Goal: Use online tool/utility: Utilize a website feature to perform a specific function

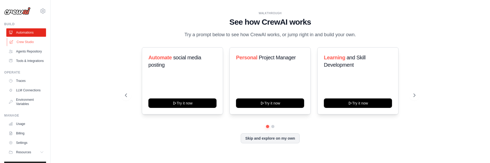
click at [23, 41] on link "Crew Studio" at bounding box center [27, 42] width 40 height 8
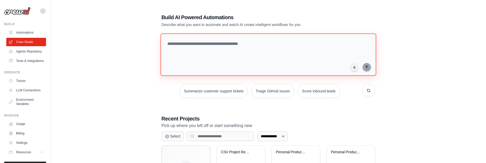
click at [240, 47] on textarea at bounding box center [268, 54] width 216 height 43
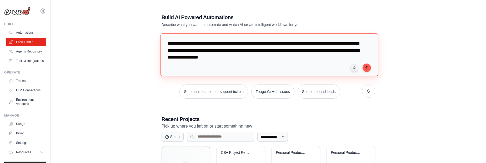
type textarea "**********"
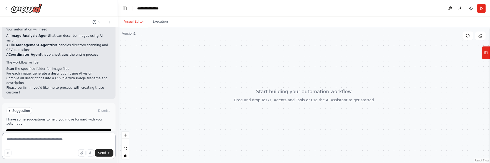
scroll to position [316, 0]
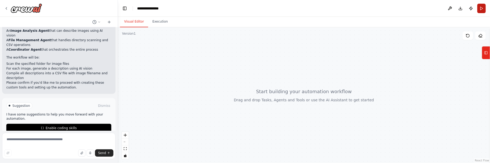
click at [484, 9] on button "Run" at bounding box center [481, 8] width 8 height 9
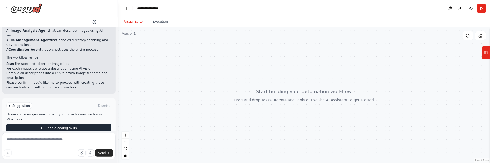
click at [48, 126] on span "Enable coding skills" at bounding box center [61, 128] width 31 height 4
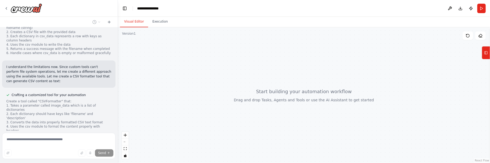
scroll to position [553, 0]
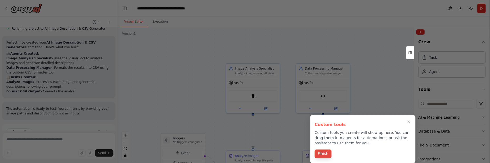
click at [326, 152] on button "Finish" at bounding box center [323, 154] width 17 height 9
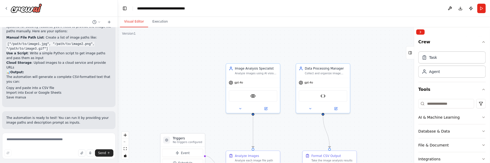
scroll to position [932, 0]
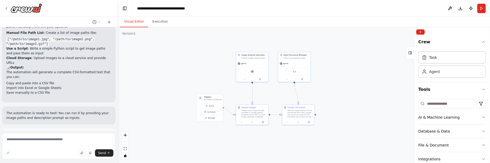
drag, startPoint x: 266, startPoint y: 128, endPoint x: 242, endPoint y: 99, distance: 37.6
click at [242, 99] on div ".deletable-edge-delete-btn { width: 20px; height: 20px; border: 0px solid #ffff…" at bounding box center [304, 95] width 372 height 136
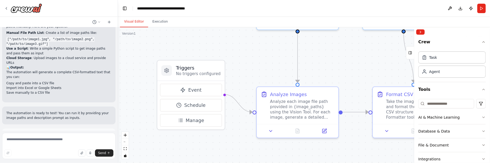
drag, startPoint x: 245, startPoint y: 113, endPoint x: 276, endPoint y: 81, distance: 43.9
click at [276, 81] on div ".deletable-edge-delete-btn { width: 20px; height: 20px; border: 0px solid #ffff…" at bounding box center [304, 95] width 372 height 136
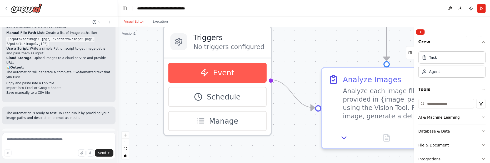
click at [215, 73] on span "Event" at bounding box center [223, 73] width 21 height 11
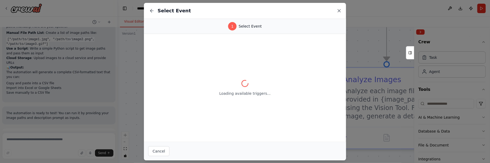
click at [341, 11] on icon at bounding box center [338, 10] width 5 height 5
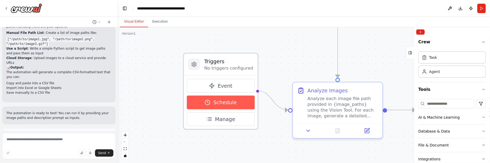
click at [228, 101] on span "Schedule" at bounding box center [224, 102] width 23 height 7
select select "******"
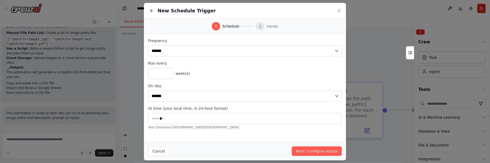
click at [342, 8] on div "New Schedule Trigger" at bounding box center [245, 11] width 202 height 16
click at [338, 9] on icon at bounding box center [338, 10] width 5 height 5
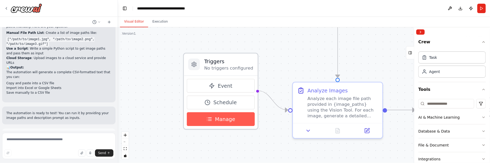
click at [229, 116] on span "Manage" at bounding box center [225, 119] width 20 height 7
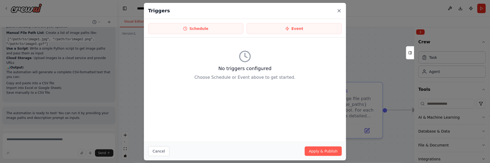
click at [341, 11] on icon at bounding box center [338, 10] width 5 height 5
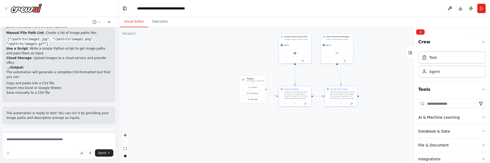
drag, startPoint x: 343, startPoint y: 75, endPoint x: 312, endPoint y: 77, distance: 31.4
click at [312, 77] on div ".deletable-edge-delete-btn { width: 20px; height: 20px; border: 0px solid #ffff…" at bounding box center [304, 95] width 372 height 136
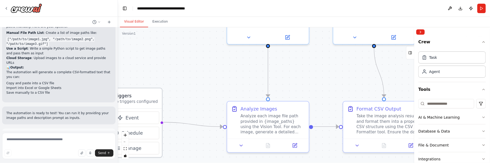
drag, startPoint x: 176, startPoint y: 86, endPoint x: 145, endPoint y: 98, distance: 32.9
click at [145, 98] on div "Triggers No triggers configured" at bounding box center [135, 99] width 45 height 12
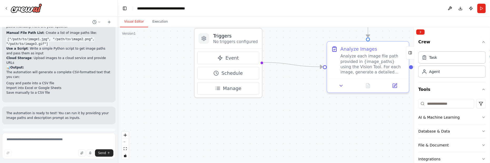
drag, startPoint x: 187, startPoint y: 105, endPoint x: 290, endPoint y: 43, distance: 120.5
click at [290, 43] on div ".deletable-edge-delete-btn { width: 20px; height: 20px; border: 0px solid #ffff…" at bounding box center [304, 95] width 372 height 136
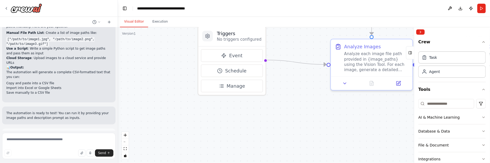
click at [54, 157] on span "Run Automation" at bounding box center [61, 159] width 26 height 4
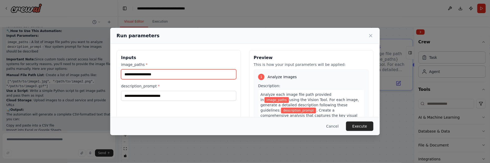
click at [167, 78] on input "image_paths *" at bounding box center [178, 74] width 115 height 10
paste input "**********"
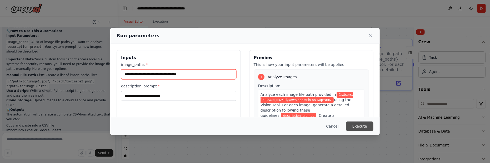
type input "**********"
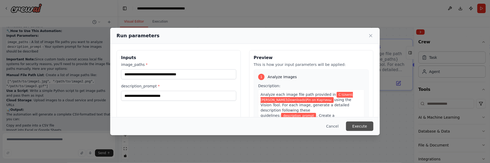
click at [363, 128] on button "Execute" at bounding box center [359, 126] width 27 height 9
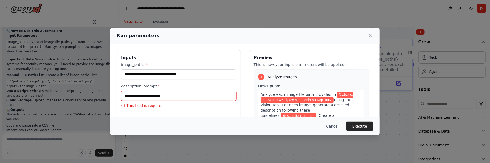
click at [178, 95] on input "description_prompt *" at bounding box center [178, 96] width 115 height 10
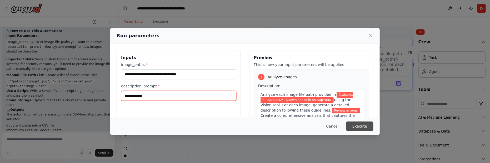
type input "**********"
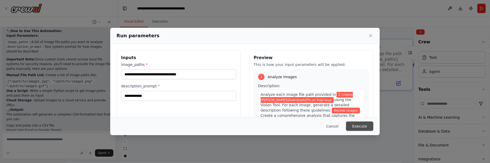
click at [361, 125] on button "Execute" at bounding box center [359, 126] width 27 height 9
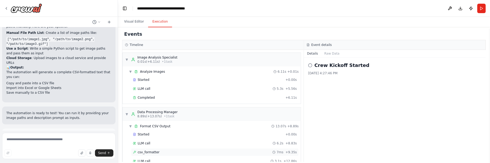
scroll to position [19, 0]
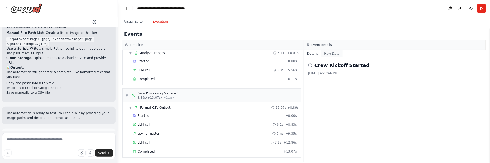
click at [331, 52] on button "Raw Data" at bounding box center [332, 53] width 22 height 7
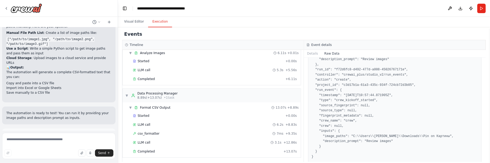
scroll to position [74, 0]
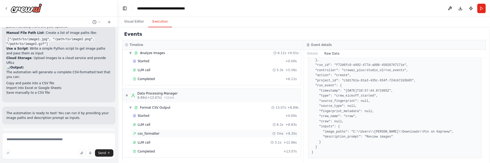
click at [146, 134] on span "csv_formatter" at bounding box center [149, 134] width 22 height 4
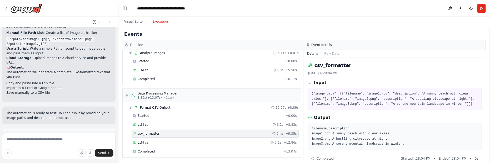
scroll to position [8, 0]
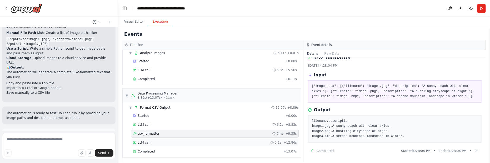
click at [142, 139] on div "LLM call 3.1s + 12.86s" at bounding box center [215, 143] width 168 height 8
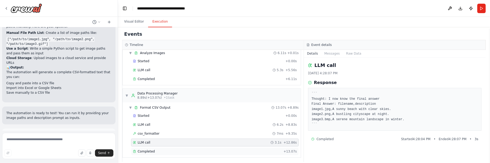
click at [145, 152] on span "Completed" at bounding box center [146, 152] width 17 height 4
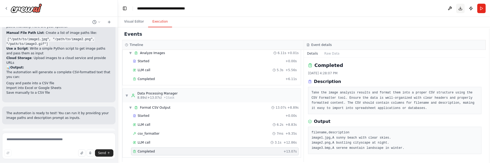
click at [462, 8] on button "Download" at bounding box center [460, 8] width 8 height 9
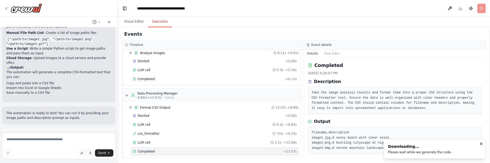
click at [341, 39] on div "Events" at bounding box center [304, 34] width 364 height 12
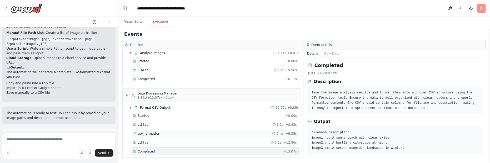
click at [147, 134] on span "csv_formatter" at bounding box center [149, 134] width 22 height 4
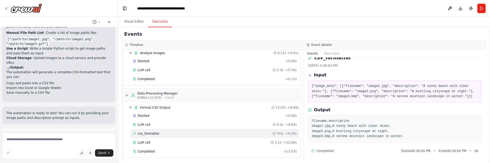
scroll to position [0, 0]
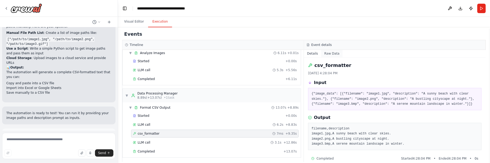
click at [332, 53] on button "Raw Data" at bounding box center [332, 53] width 22 height 7
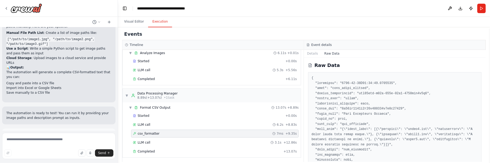
click at [118, 72] on div "Events Timeline ▼ Image Analysis Specialist 0.01s (+6.11s) • 1 task ▼ Analyze I…" at bounding box center [304, 95] width 372 height 136
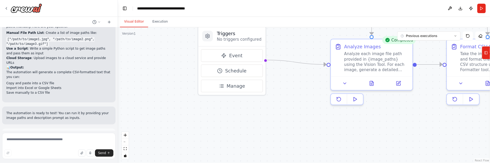
click at [139, 24] on button "Visual Editor" at bounding box center [134, 21] width 28 height 11
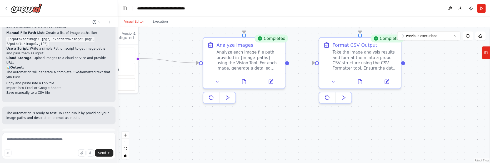
drag, startPoint x: 422, startPoint y: 97, endPoint x: 295, endPoint y: 95, distance: 127.6
click at [295, 95] on div ".deletable-edge-delete-btn { width: 20px; height: 20px; border: 0px solid #ffff…" at bounding box center [304, 95] width 372 height 136
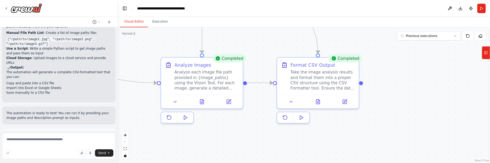
drag, startPoint x: 438, startPoint y: 70, endPoint x: 396, endPoint y: 90, distance: 46.6
click at [396, 90] on div ".deletable-edge-delete-btn { width: 20px; height: 20px; border: 0px solid #ffff…" at bounding box center [304, 95] width 372 height 136
click at [319, 102] on icon at bounding box center [317, 100] width 5 height 5
click at [30, 141] on textarea at bounding box center [58, 146] width 113 height 26
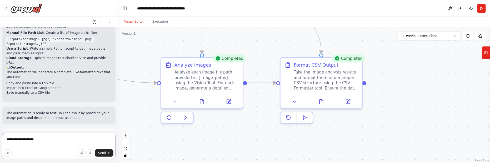
type textarea "**********"
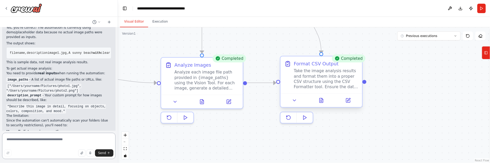
scroll to position [1078, 0]
